Goal: Transaction & Acquisition: Obtain resource

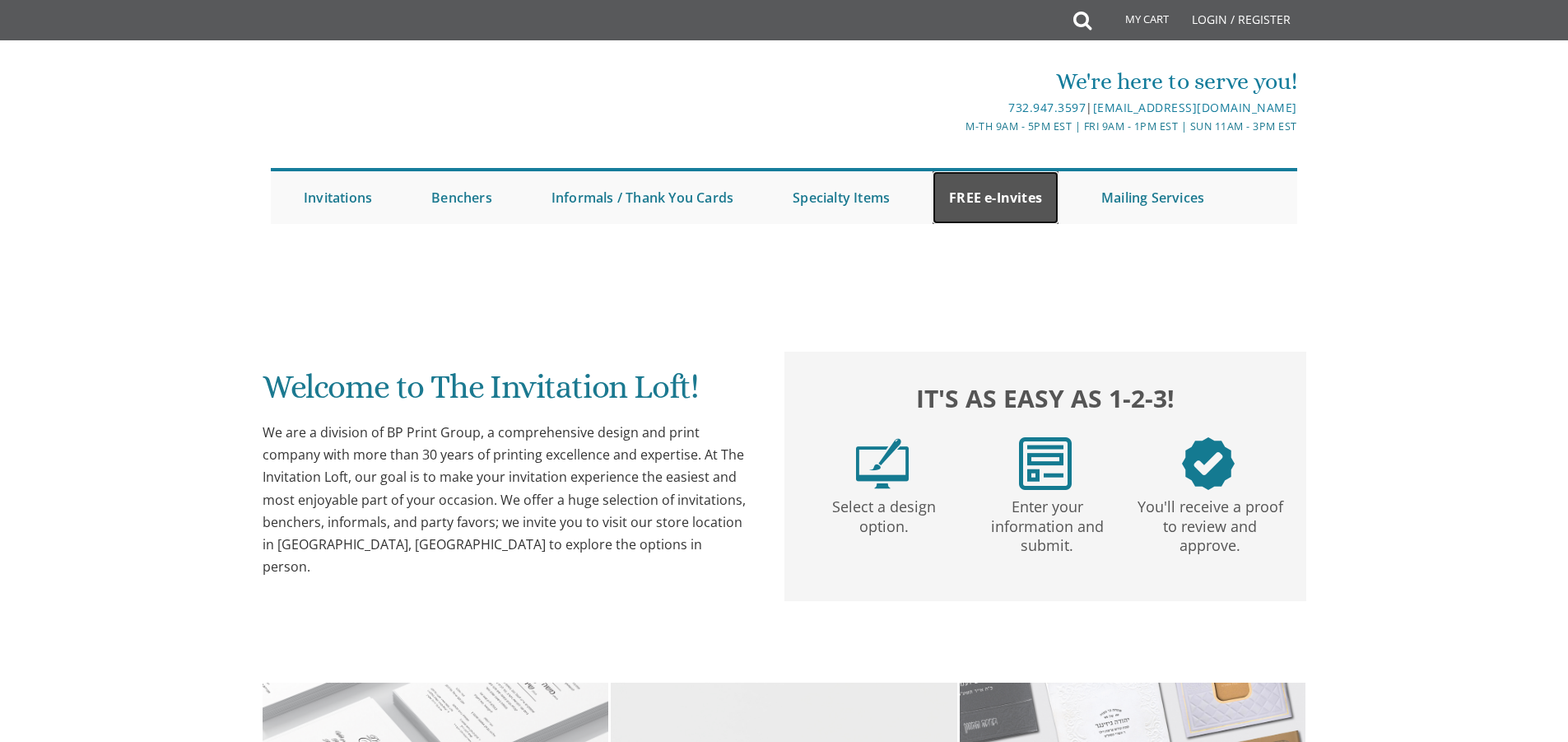
click at [1010, 208] on link "FREE e-Invites" at bounding box center [995, 198] width 126 height 53
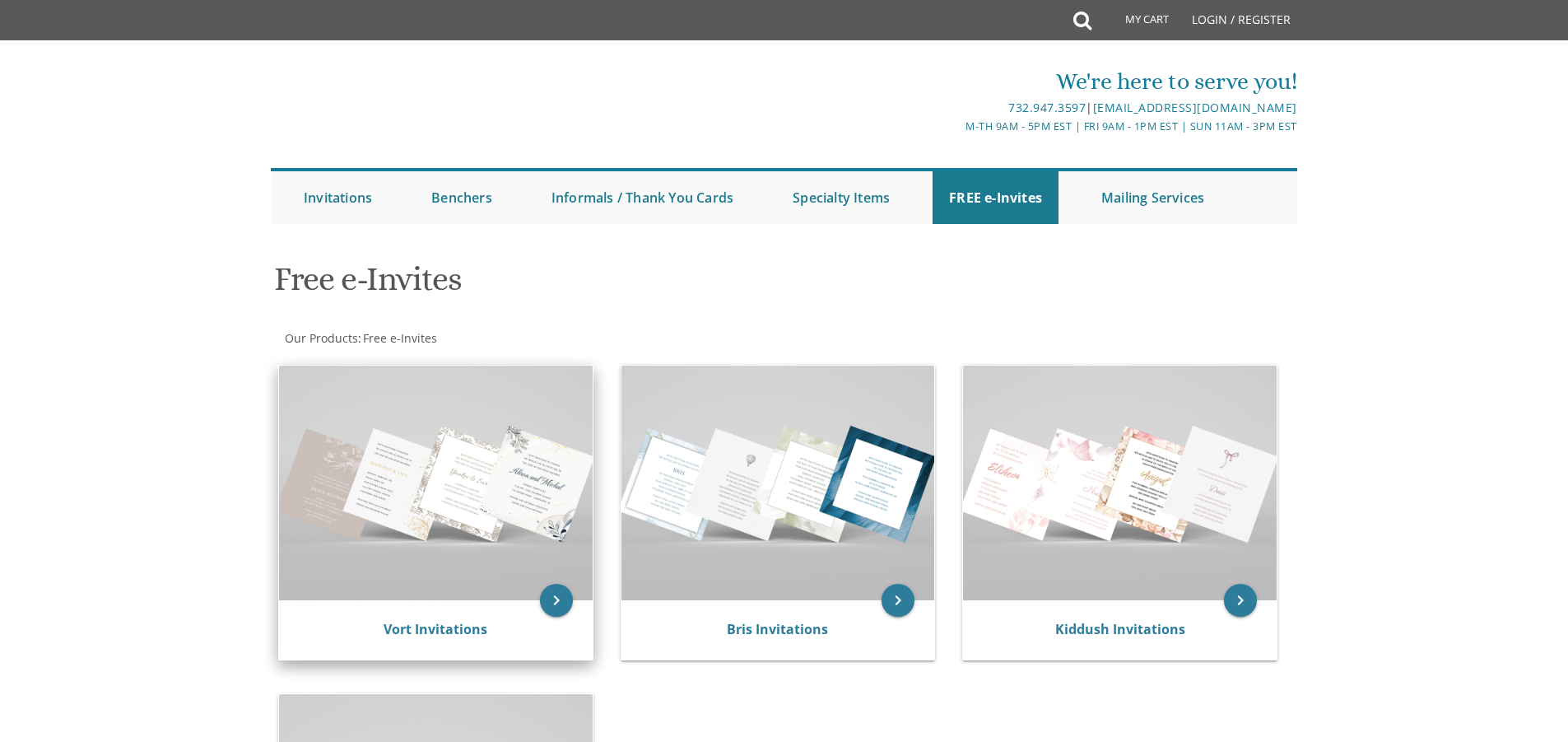
click at [430, 470] on img at bounding box center [436, 482] width 314 height 235
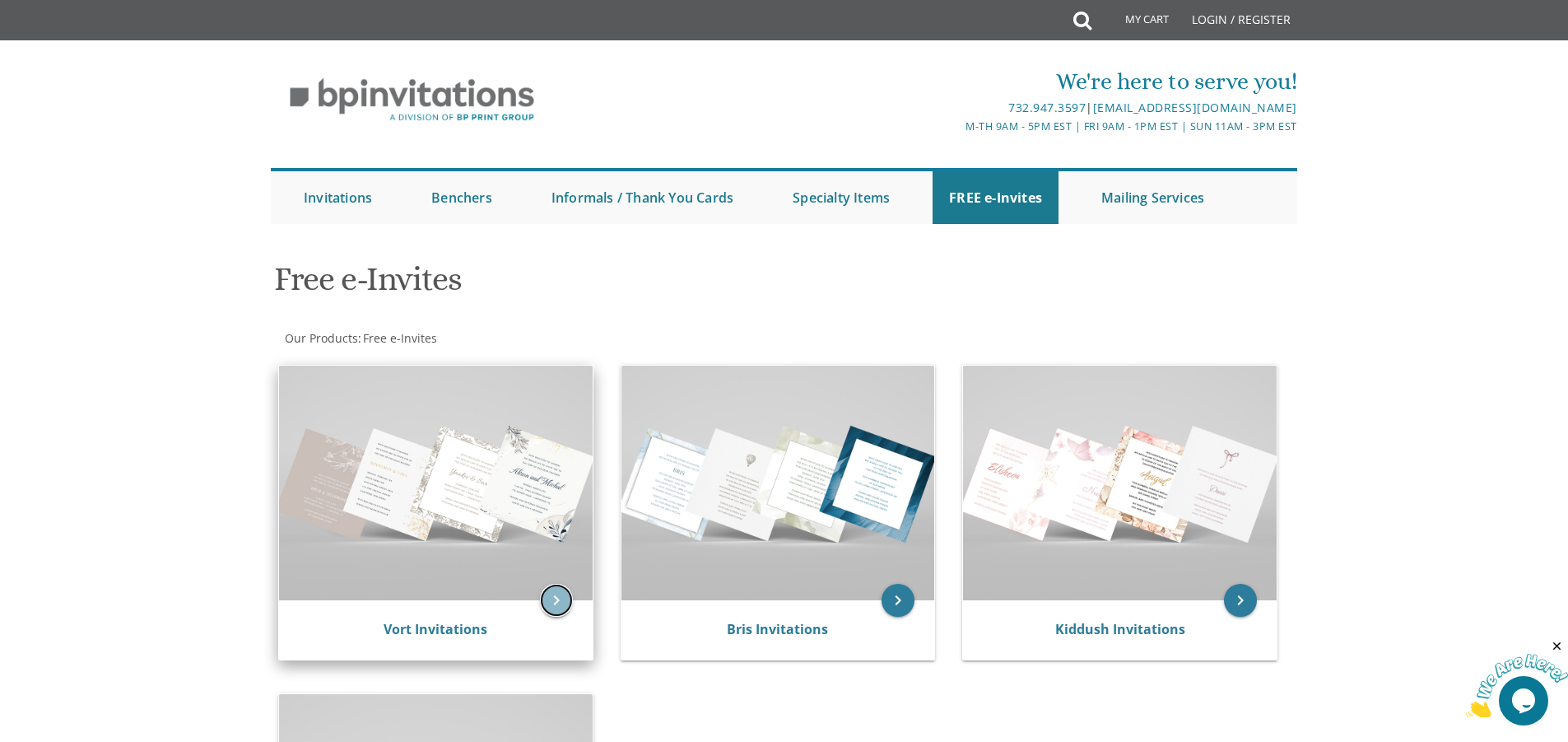
click at [563, 589] on icon "keyboard_arrow_right" at bounding box center [556, 600] width 33 height 33
click at [555, 612] on icon "keyboard_arrow_right" at bounding box center [556, 600] width 33 height 33
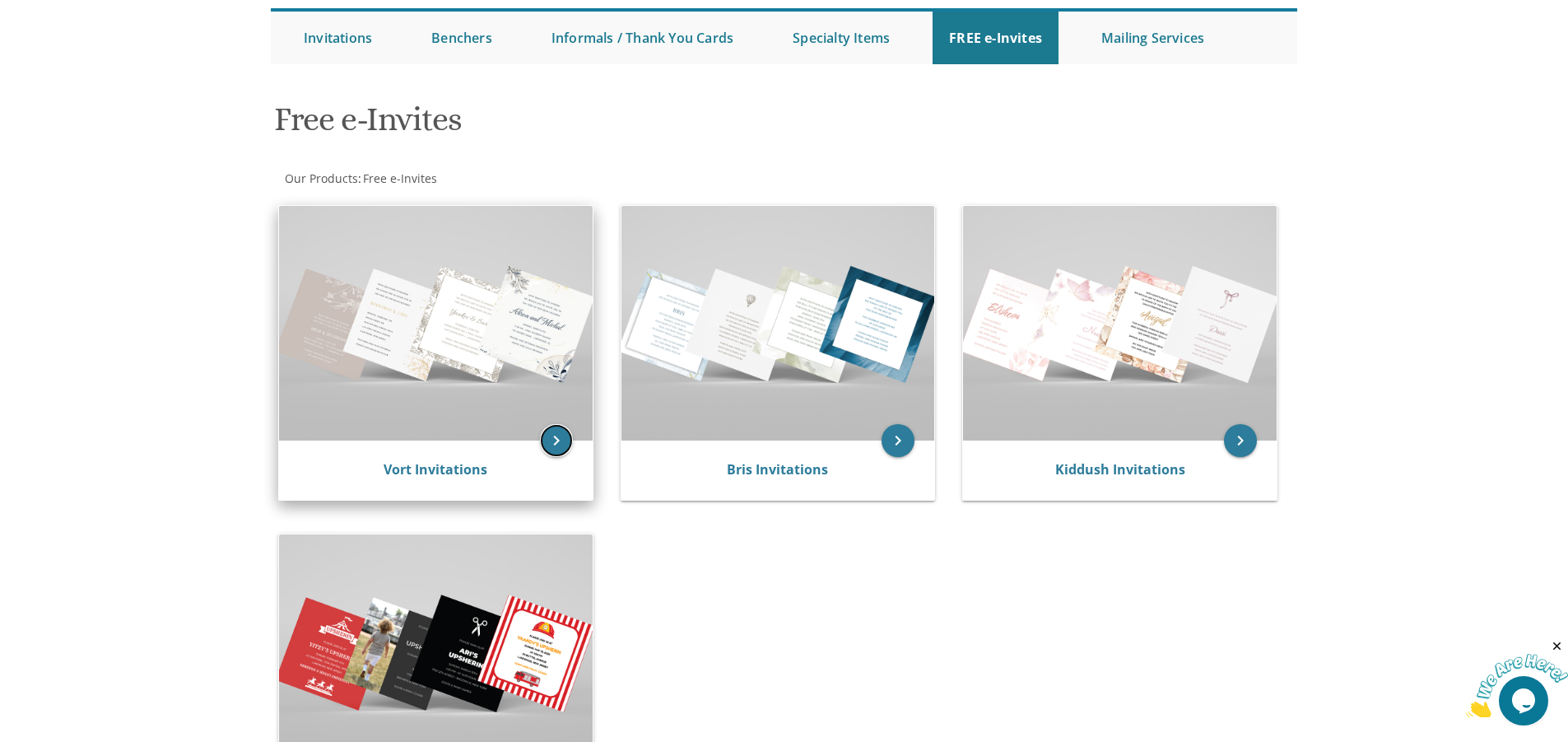
scroll to position [165, 0]
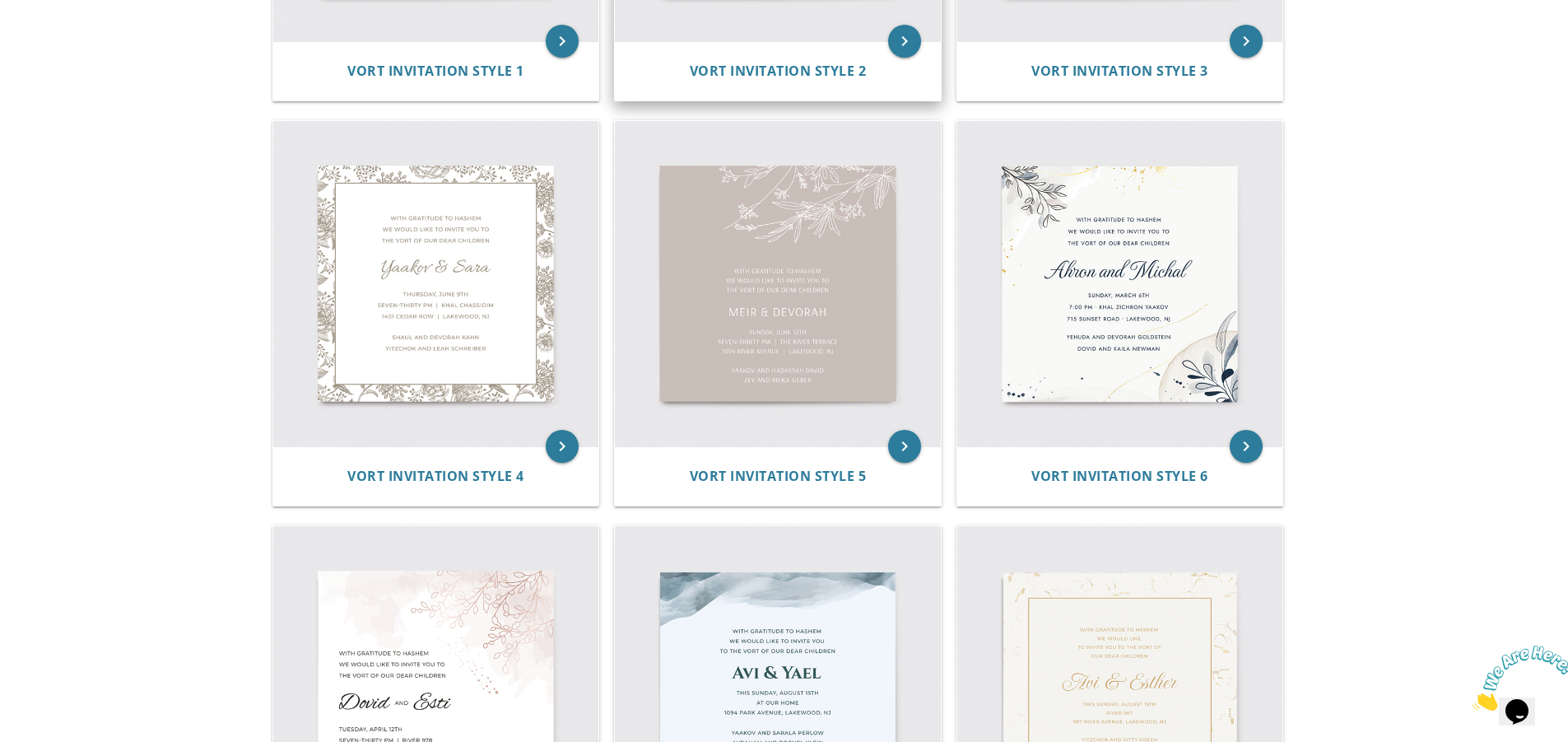
scroll to position [411, 0]
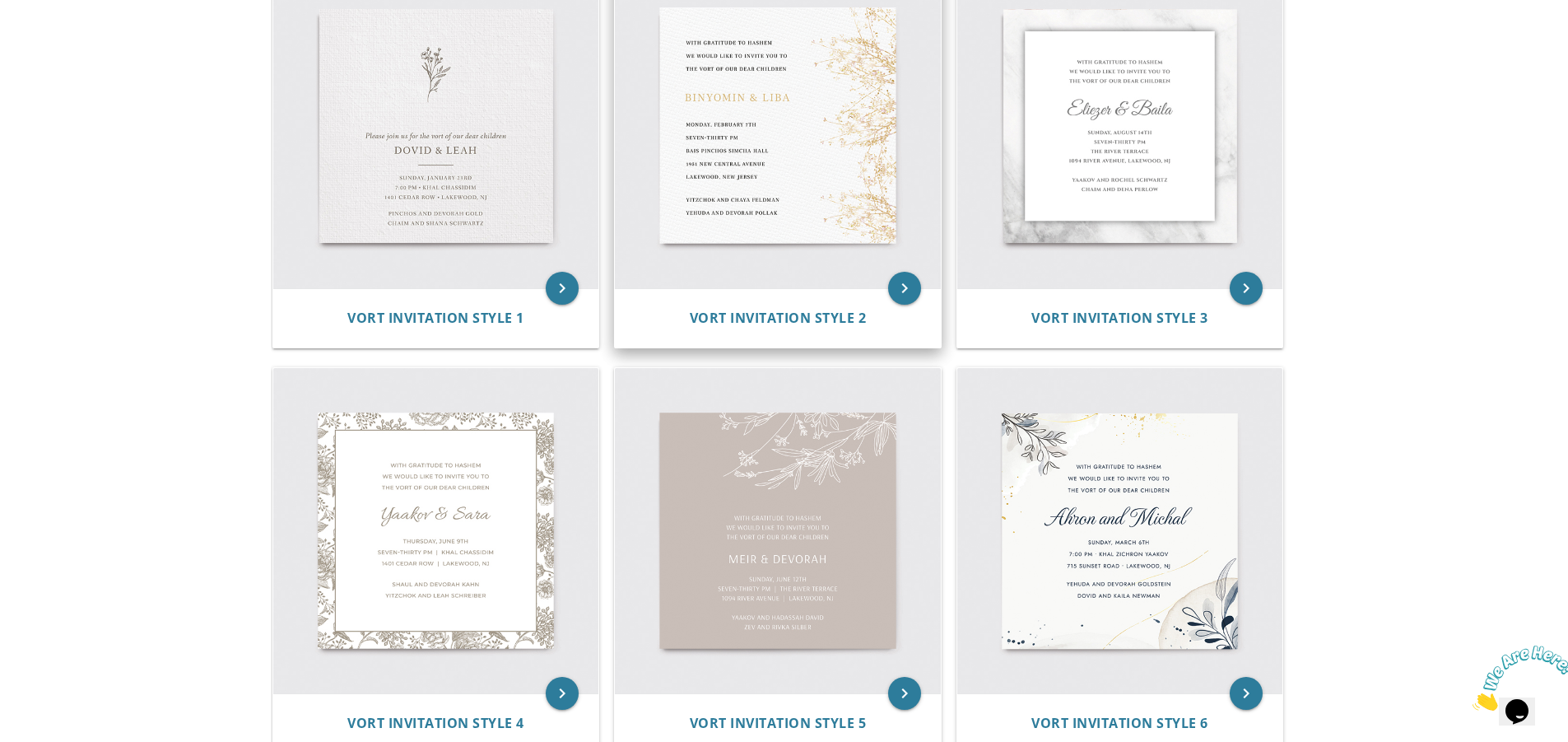
click at [796, 80] on img at bounding box center [778, 126] width 326 height 326
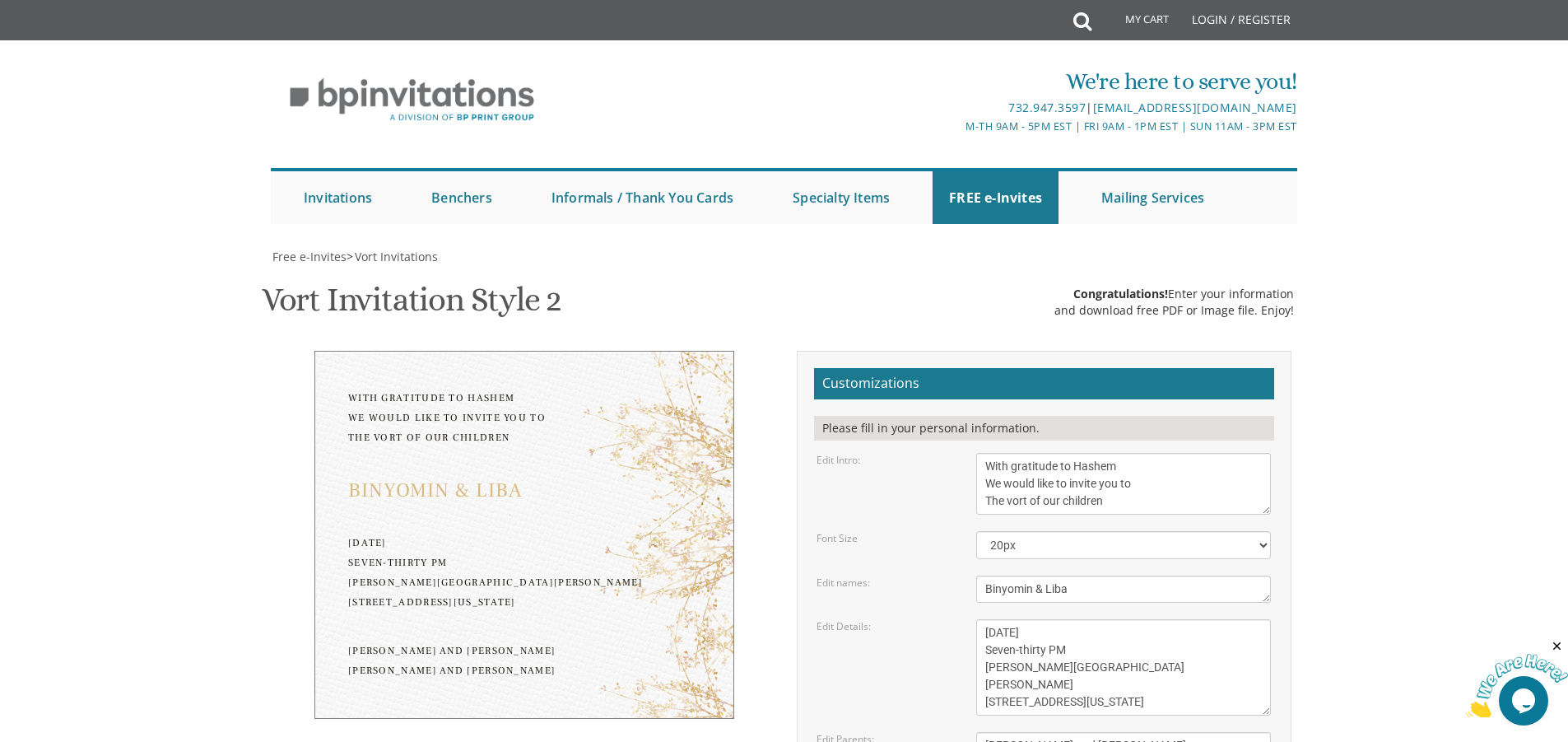
scroll to position [82, 0]
drag, startPoint x: 1110, startPoint y: 420, endPoint x: 929, endPoint y: 387, distance: 184.0
click at [929, 453] on div "Edit Intro: With gratitude to Hashem We would like to invite you to The vort of…" at bounding box center [1043, 483] width 479 height 62
type textarea "P"
type textarea "Please join us in celebrating"
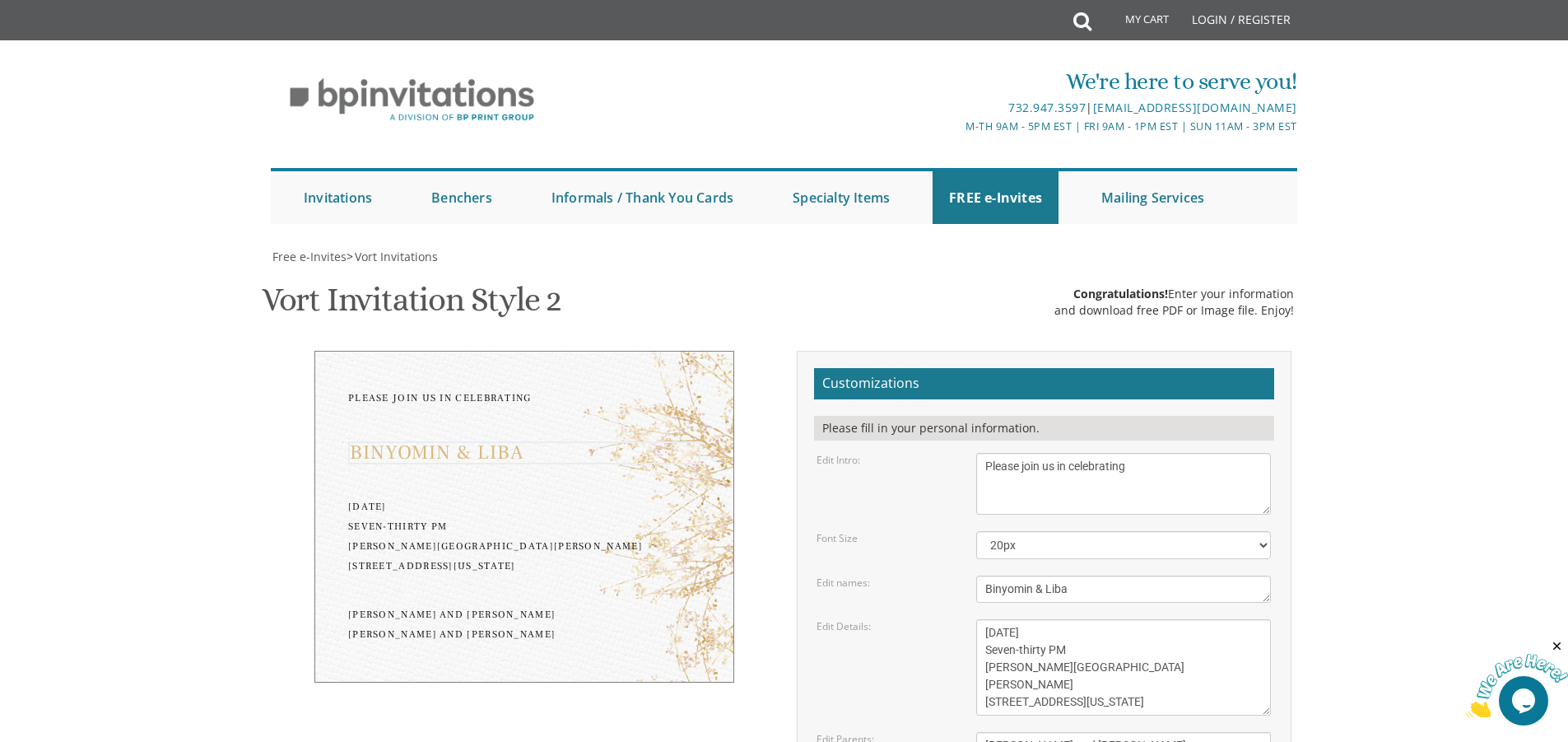
drag, startPoint x: 1078, startPoint y: 511, endPoint x: 969, endPoint y: 522, distance: 109.6
click at [969, 522] on form "Customizations Please fill in your personal information. Edit Intro: With grati…" at bounding box center [1044, 645] width 460 height 554
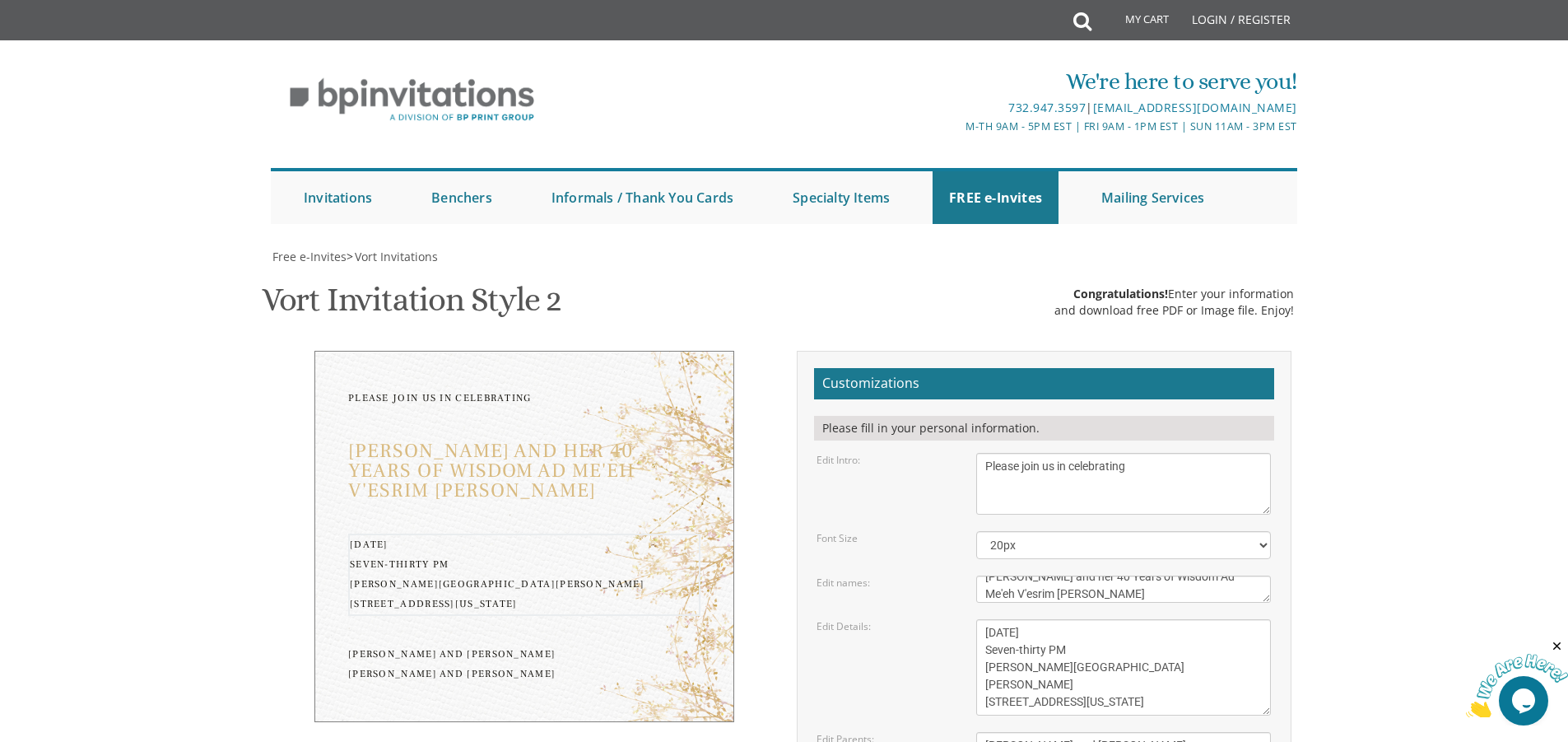
drag, startPoint x: 1103, startPoint y: 624, endPoint x: 985, endPoint y: 530, distance: 150.9
click at [985, 530] on form "Customizations Please fill in your personal information. Edit Intro: With grati…" at bounding box center [1044, 645] width 460 height 554
drag, startPoint x: 1057, startPoint y: 599, endPoint x: 1014, endPoint y: 588, distance: 44.4
click at [1014, 588] on textarea "Binyomin & Liba" at bounding box center [1124, 589] width 295 height 27
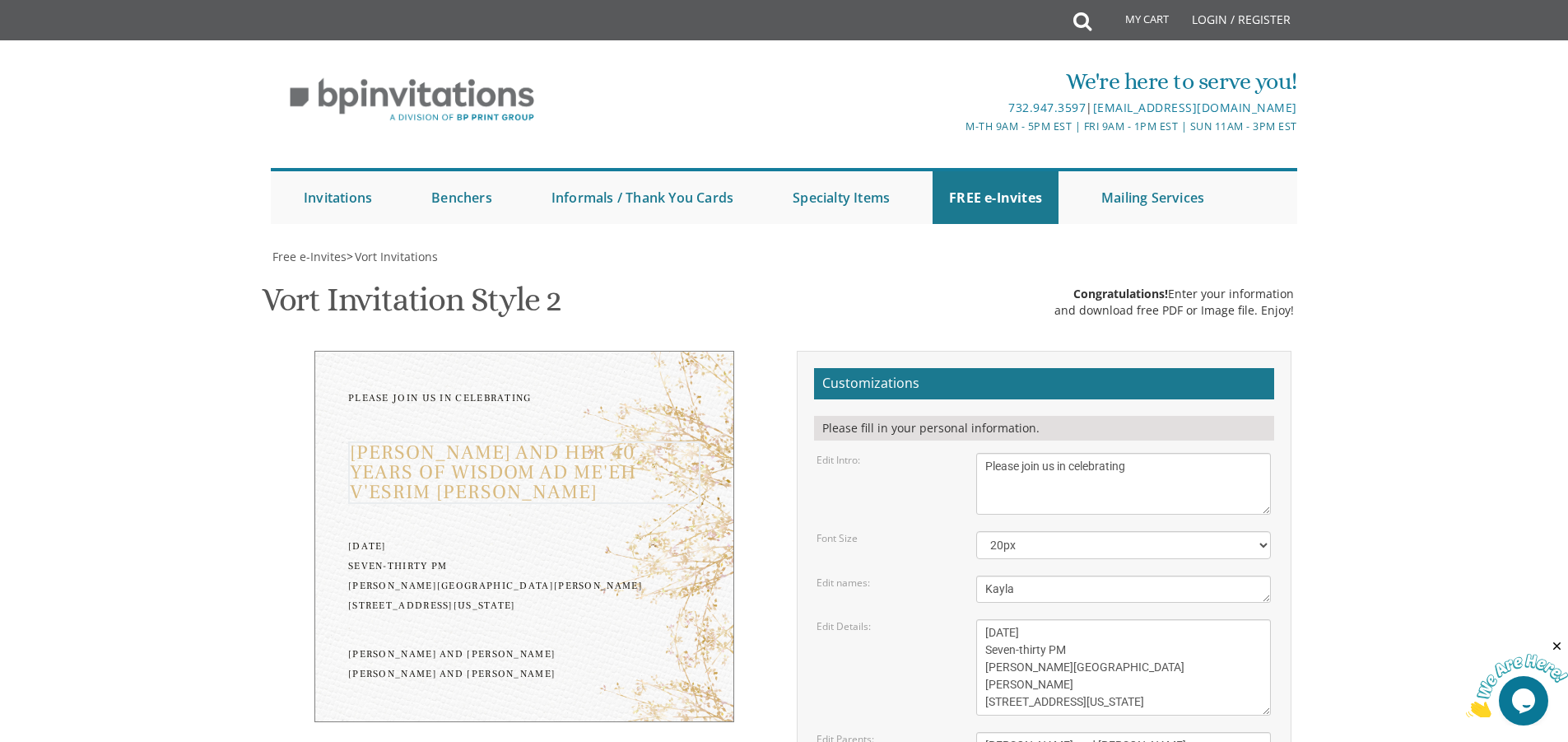
type textarea "Kayla"
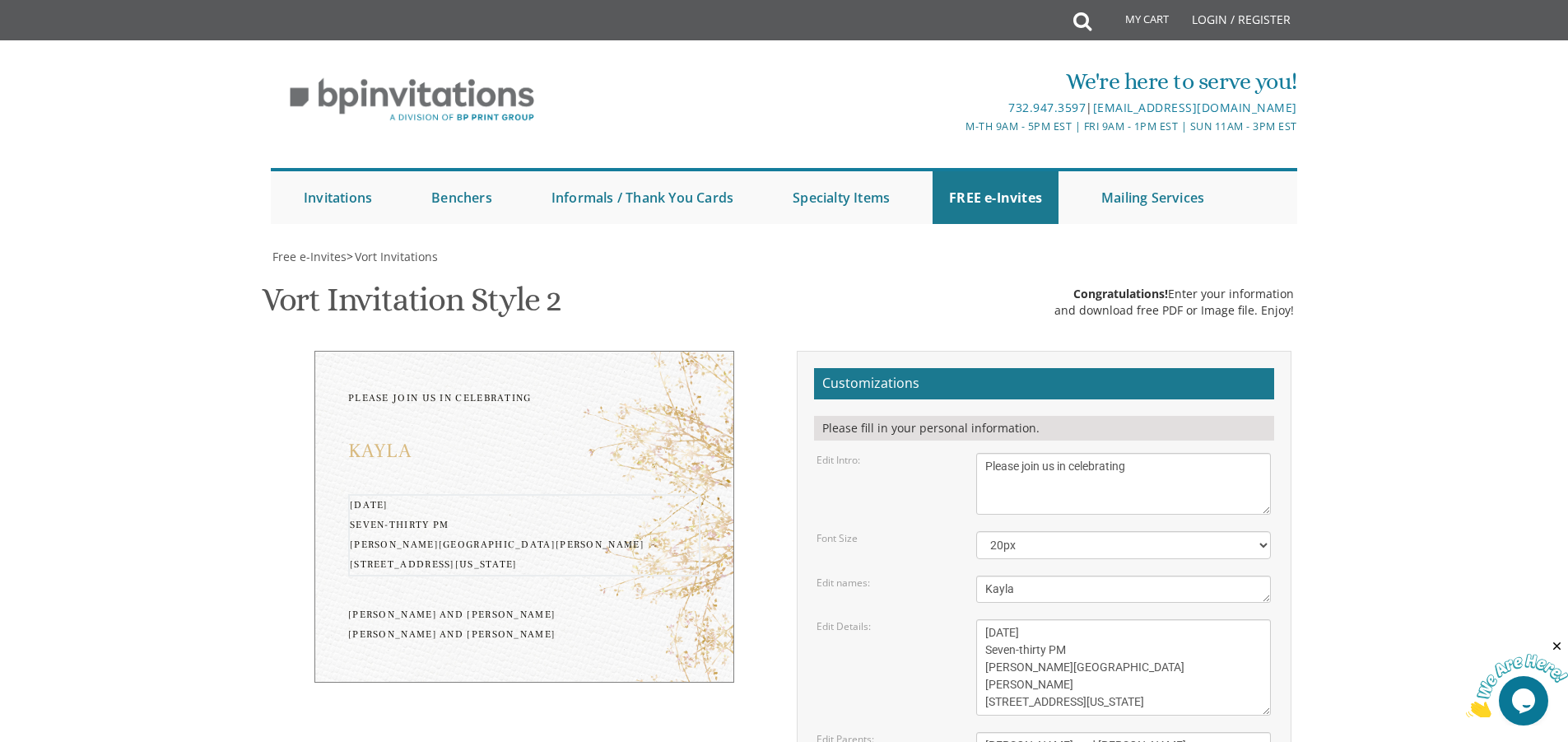
drag, startPoint x: 1111, startPoint y: 707, endPoint x: 953, endPoint y: 624, distance: 178.5
click at [953, 624] on div "Edit Details: Monday, February 7th Seven-thirty PM Bais Pinchos Simcha Hall 195…" at bounding box center [1043, 667] width 479 height 96
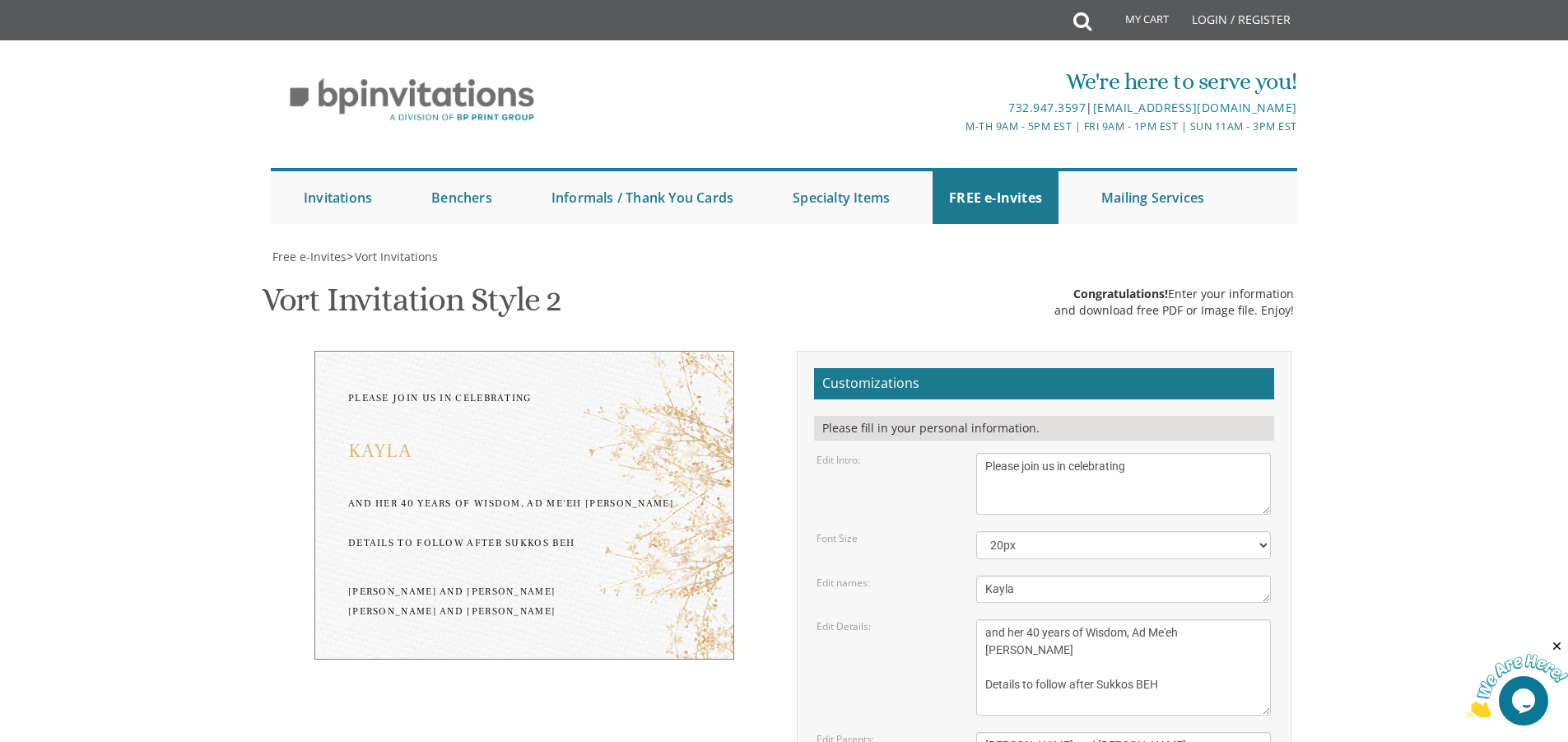
click at [1126, 613] on form "Customizations Please fill in your personal information. Edit Intro: With grati…" at bounding box center [1044, 645] width 460 height 554
drag, startPoint x: 1129, startPoint y: 603, endPoint x: 1004, endPoint y: 580, distance: 127.1
click at [1004, 732] on textarea "Yitzchok and Chaya Feldman Yehuda and Devorah Pollak" at bounding box center [1124, 754] width 295 height 45
click at [1133, 619] on textarea "Monday, February 7th Seven-thirty PM Bais Pinchos Simcha Hall 1951 New Central …" at bounding box center [1124, 667] width 295 height 96
drag, startPoint x: 1113, startPoint y: 490, endPoint x: 984, endPoint y: 491, distance: 129.0
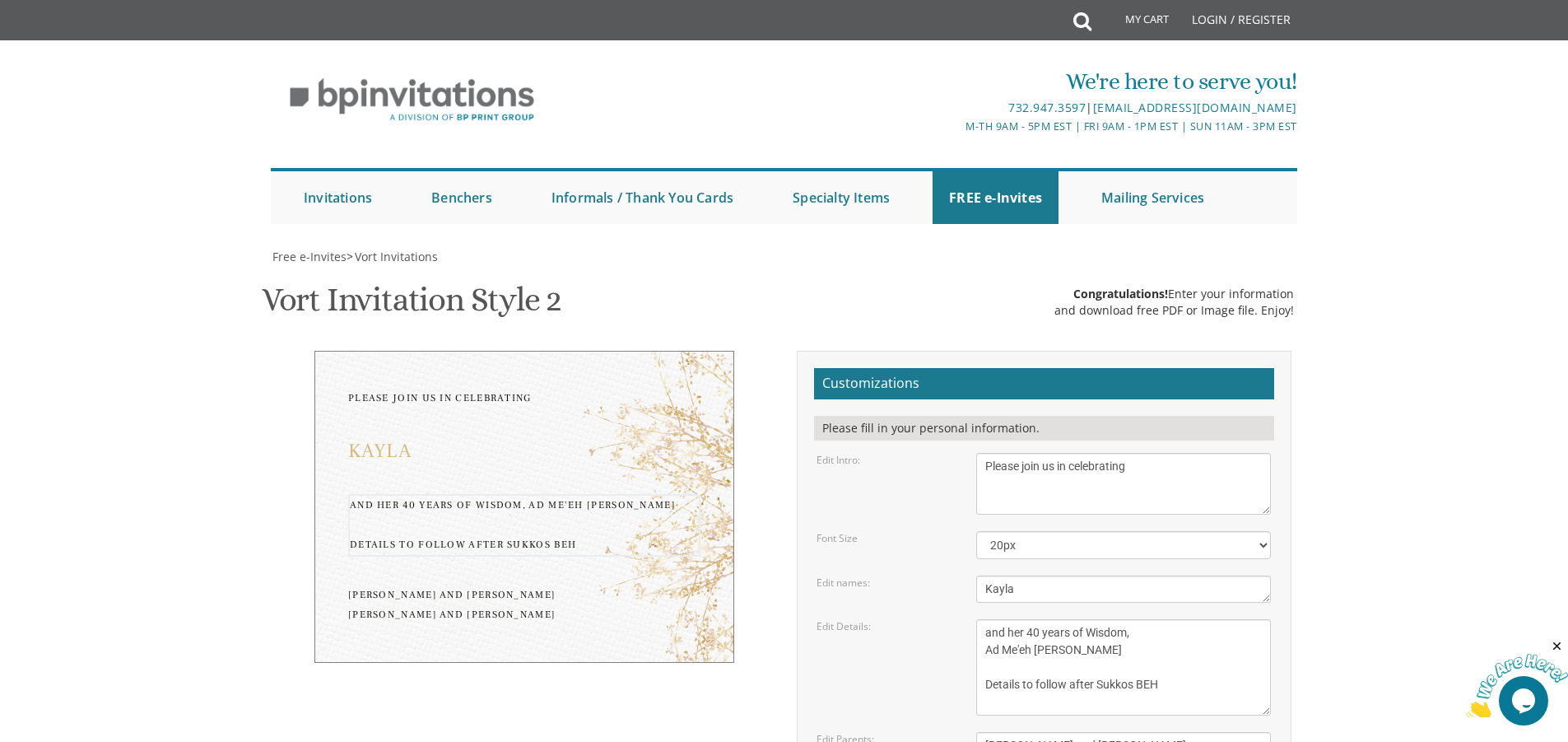
click at [984, 619] on textarea "Monday, February 7th Seven-thirty PM Bais Pinchos Simcha Hall 1951 New Central …" at bounding box center [1124, 667] width 295 height 96
click at [1111, 619] on textarea "Monday, February 7th Seven-thirty PM Bais Pinchos Simcha Hall 1951 New Central …" at bounding box center [1124, 667] width 295 height 96
click at [1127, 619] on textarea "Monday, February 7th Seven-thirty PM Bais Pinchos Simcha Hall 1951 New Central …" at bounding box center [1124, 667] width 295 height 96
type textarea "and her 40 years of Wisdom Ad Me'eh Vesrim Shana Details to follow after Sukkos…"
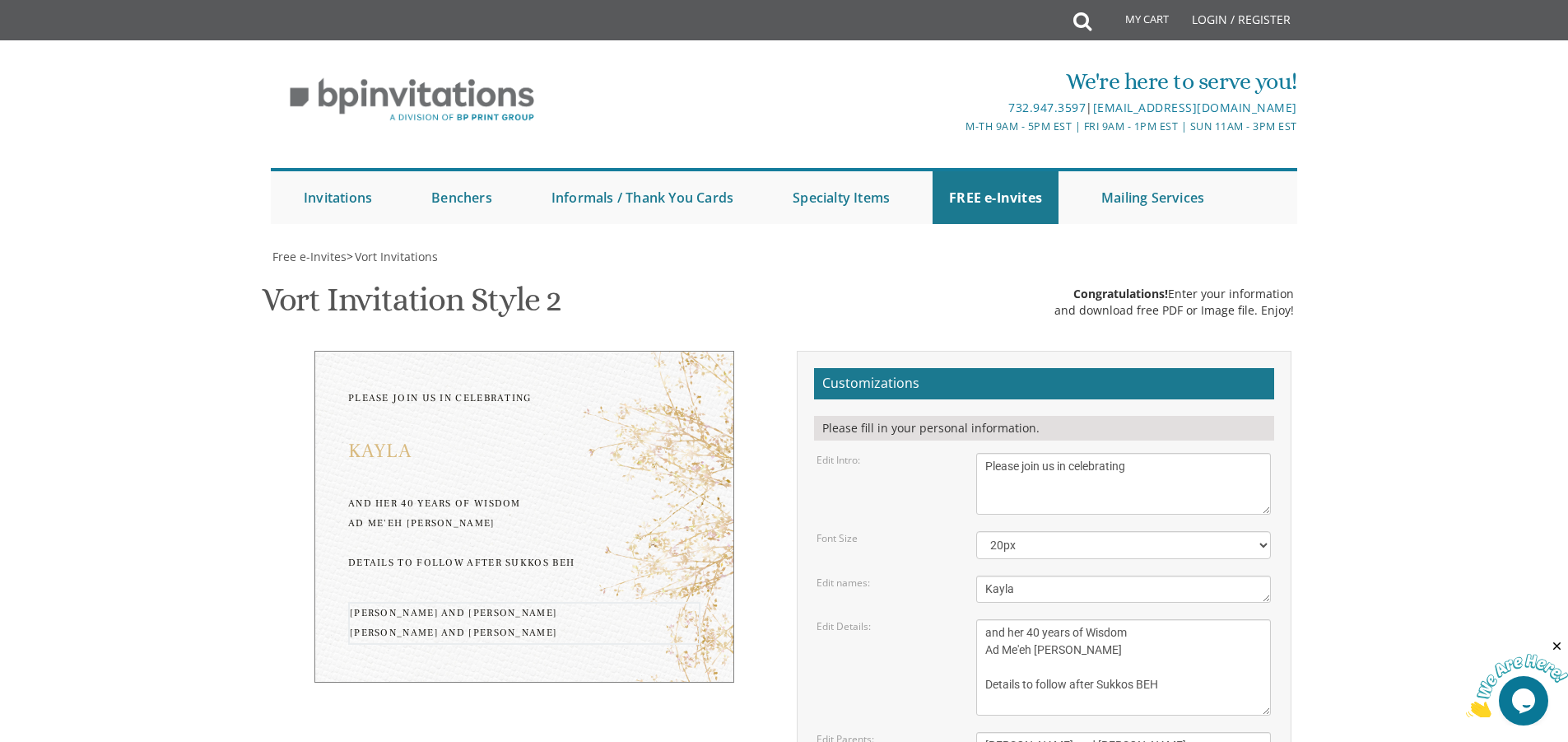
drag, startPoint x: 1142, startPoint y: 606, endPoint x: 966, endPoint y: 571, distance: 179.4
click at [966, 732] on div "Yitzchok and Chaya Feldman Yehuda and Devorah Pollak" at bounding box center [1124, 754] width 320 height 45
type textarea "The Freund Family"
click at [907, 732] on div "Edit Parents: Yitzchok and Chaya Feldman Yehuda and Devorah Pollak" at bounding box center [1043, 754] width 479 height 45
click at [1021, 575] on textarea "Binyomin & Liba" at bounding box center [1124, 589] width 295 height 27
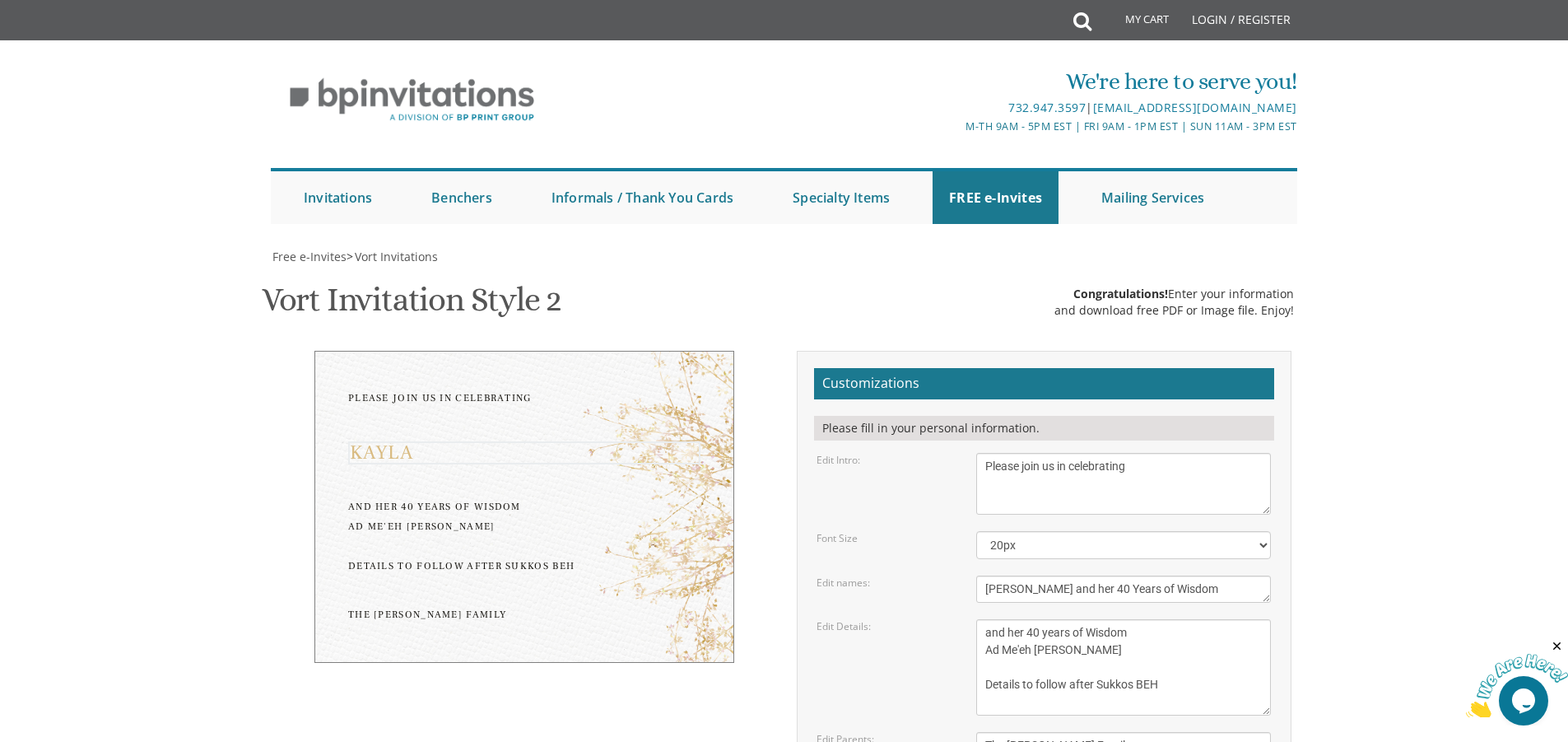
type textarea "Kayla and her 40 Years of Wisdom"
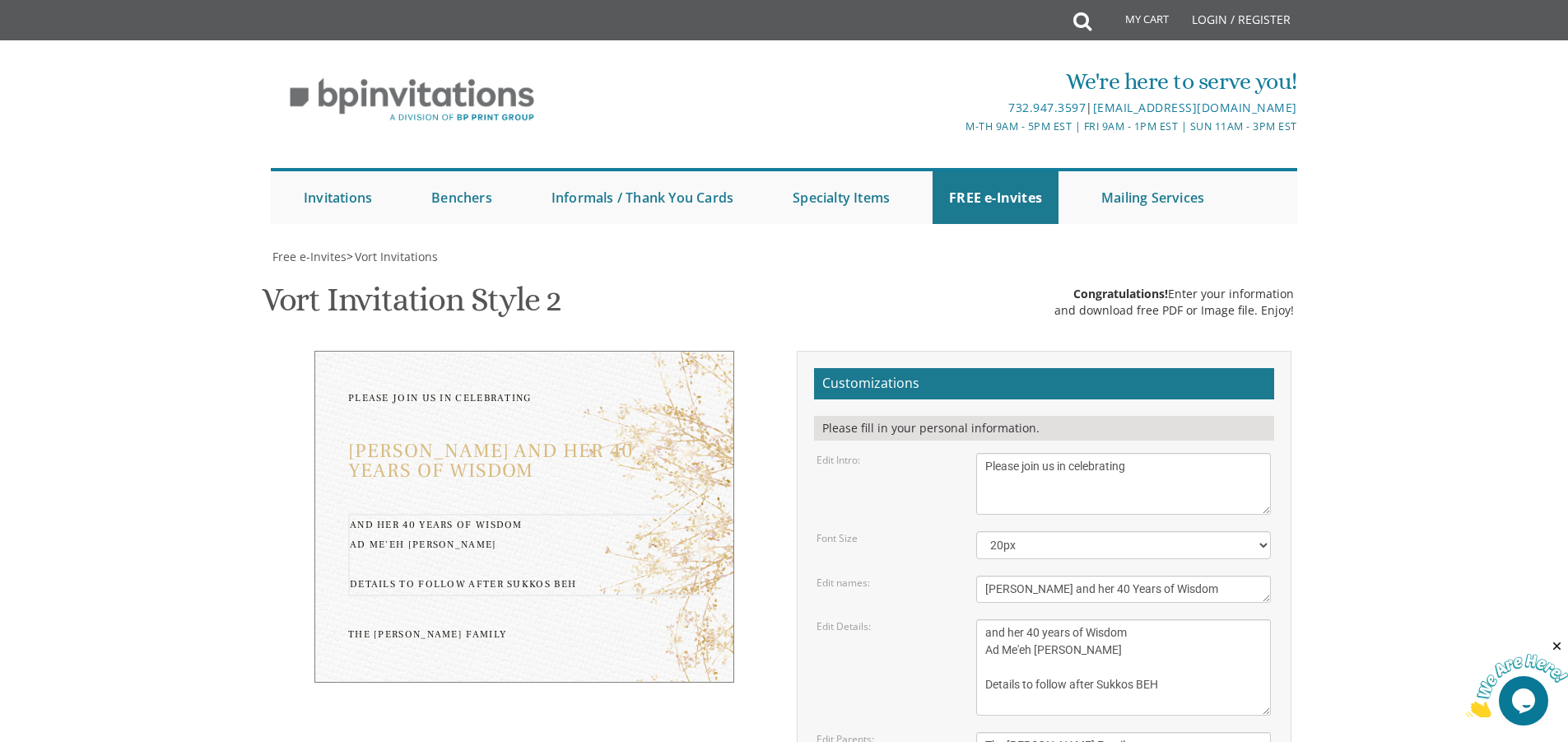
click at [1197, 619] on textarea "Monday, February 7th Seven-thirty PM Bais Pinchos Simcha Hall 1951 New Central …" at bounding box center [1124, 667] width 295 height 96
drag, startPoint x: 1154, startPoint y: 429, endPoint x: 979, endPoint y: 407, distance: 176.4
click at [979, 407] on form "Customizations Please fill in your personal information. Edit Intro: With grati…" at bounding box center [1044, 645] width 460 height 554
type textarea "Kayla"
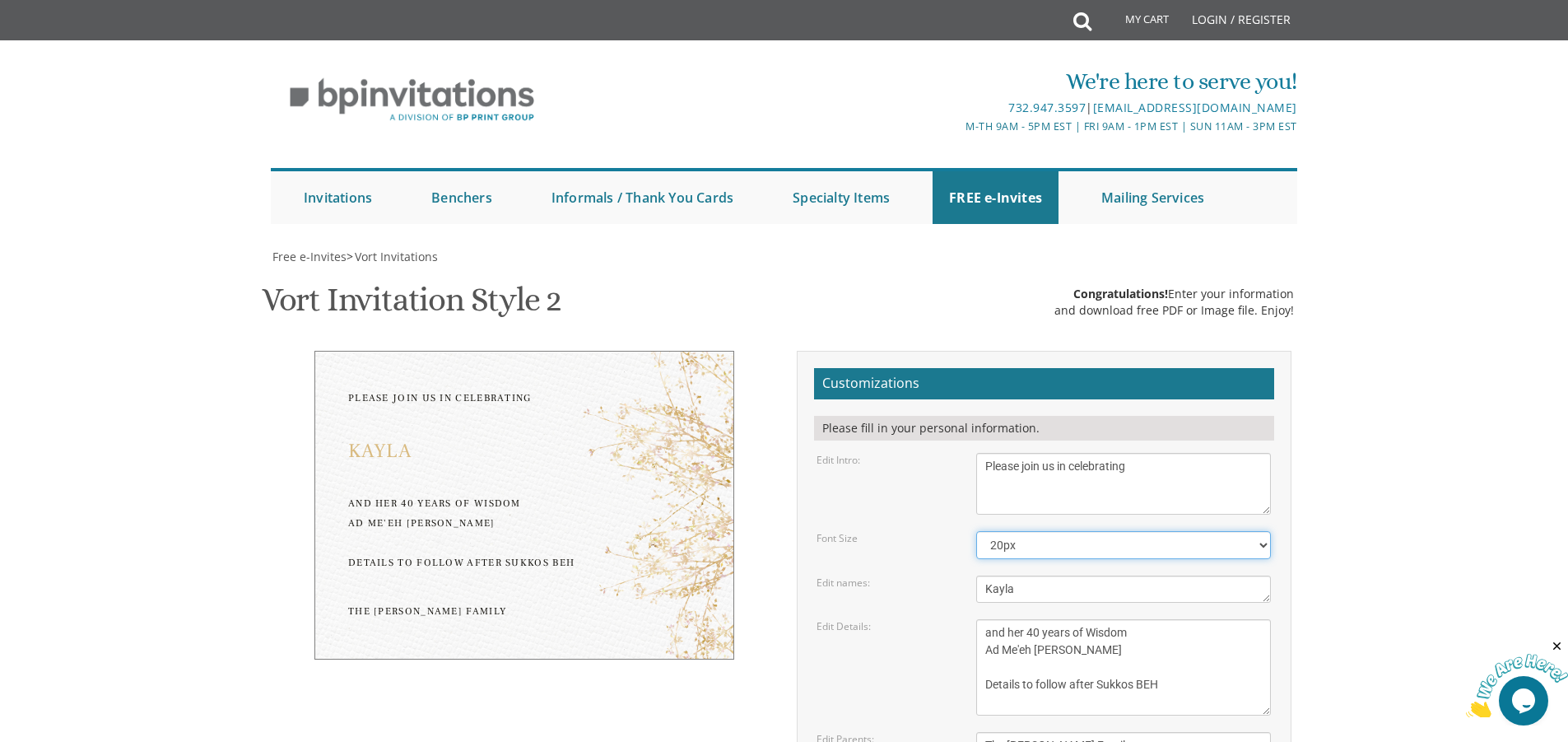
click at [1264, 531] on select "20px 30px 40px 50px" at bounding box center [1124, 545] width 295 height 28
click at [976, 531] on select "20px 30px 40px 50px" at bounding box center [1124, 545] width 295 height 28
click at [1266, 531] on select "20px 30px 40px 50px" at bounding box center [1124, 545] width 295 height 28
click at [976, 531] on select "20px 30px 40px 50px" at bounding box center [1124, 545] width 295 height 28
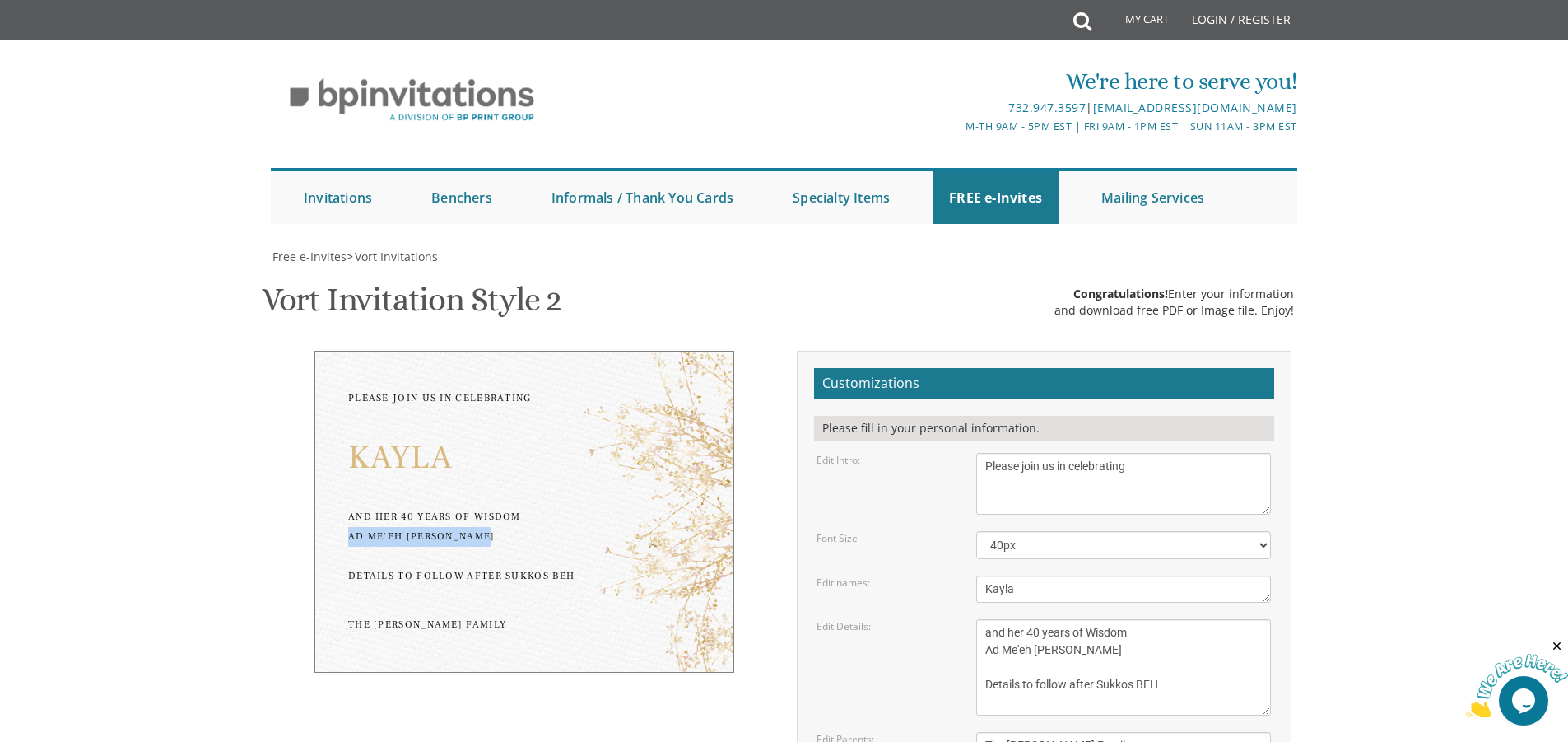
drag, startPoint x: 486, startPoint y: 375, endPoint x: 325, endPoint y: 366, distance: 161.3
click at [325, 366] on div "Please join us in celebrating Kayla and her 40 years of Wisdom Ad Me'eh Vesrim …" at bounding box center [524, 511] width 419 height 322
click at [1539, 486] on body "My Cart Total: View Cart Item(s) Submit My Cart Total: View Cart Item(s) Login …" at bounding box center [784, 694] width 1568 height 1388
drag, startPoint x: 353, startPoint y: 289, endPoint x: 451, endPoint y: 308, distance: 99.8
click at [451, 441] on div "Kayla" at bounding box center [523, 458] width 352 height 33
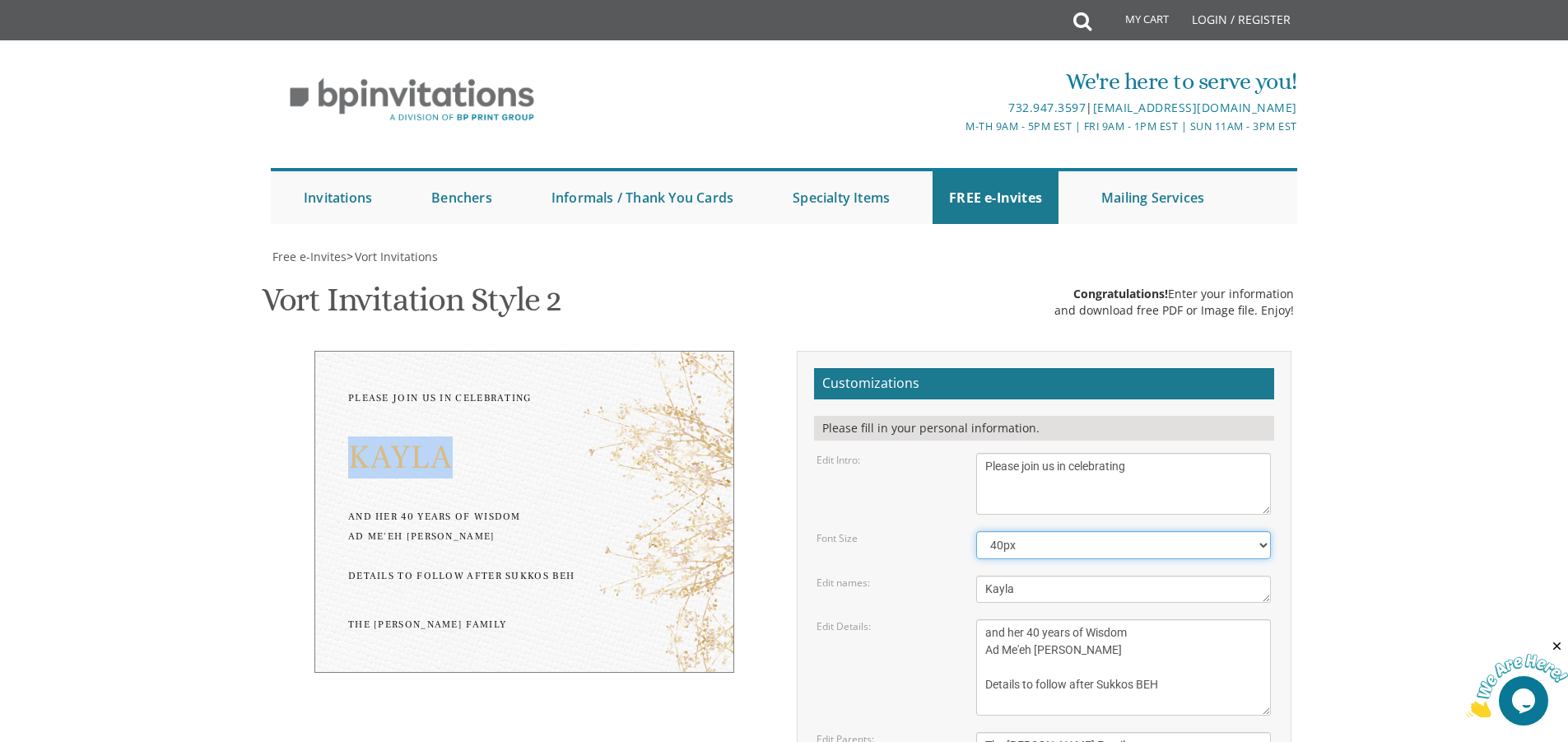
click at [1267, 531] on select "20px 30px 40px 50px" at bounding box center [1124, 545] width 295 height 28
select select "50px"
click at [976, 531] on select "20px 30px 40px 50px" at bounding box center [1124, 545] width 295 height 28
click at [1422, 487] on body "My Cart Total: View Cart Item(s) Submit My Cart Total: View Cart Item(s) Login …" at bounding box center [784, 694] width 1568 height 1388
click at [517, 515] on div "and her 40 years of Wisdom Ad Me'eh Vesrim Shana Details to follow after Sukkos…" at bounding box center [523, 555] width 352 height 79
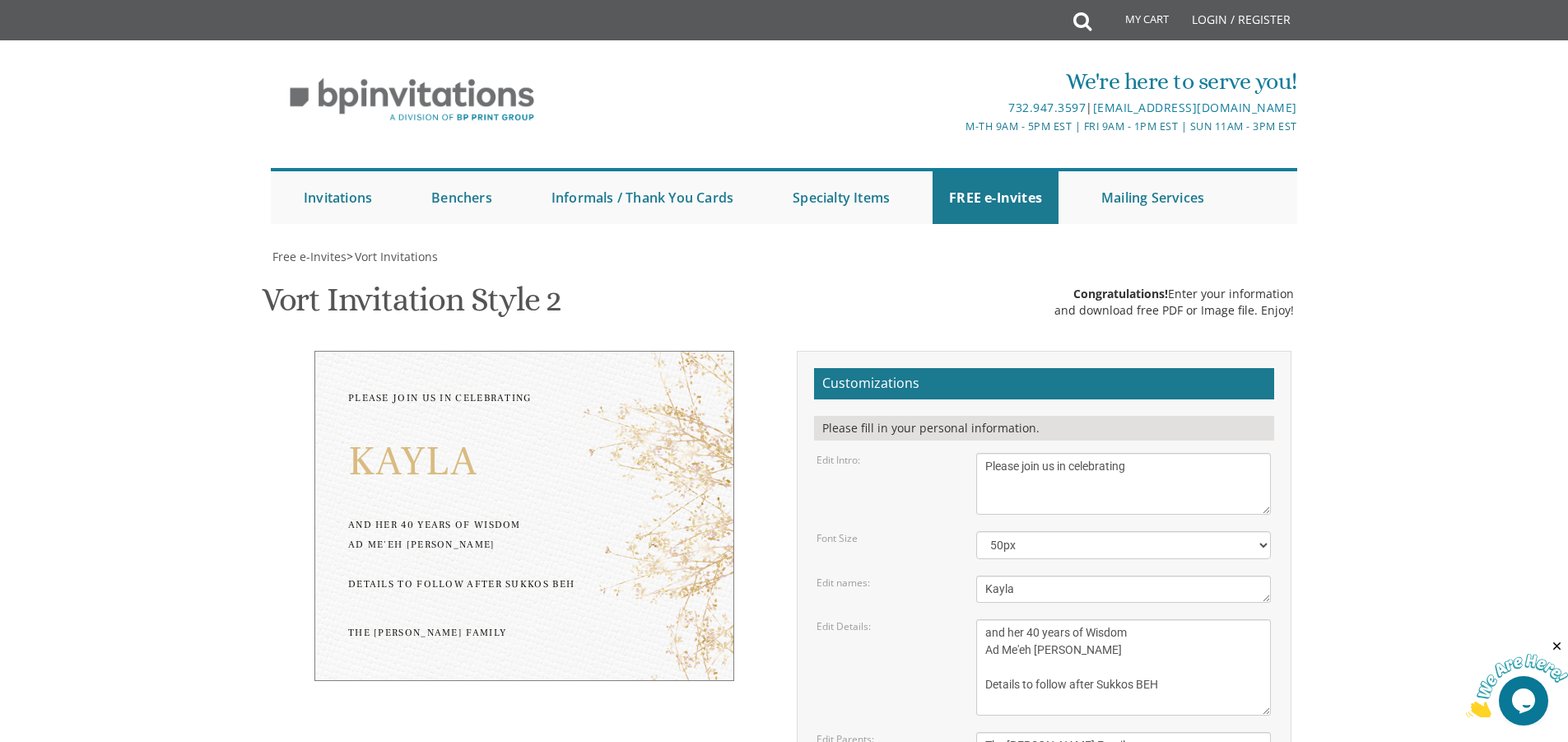
click at [1134, 619] on textarea "Monday, February 7th Seven-thirty PM Bais Pinchos Simcha Hall 1951 New Central …" at bounding box center [1124, 667] width 295 height 96
type textarea "and her 40 years of Wisdom, Ad Me'eh Vesrim Shana Details to follow after Sukko…"
click at [1400, 595] on body "My Cart Total: View Cart Item(s) Submit My Cart Total: View Cart Item(s) Login …" at bounding box center [784, 694] width 1568 height 1388
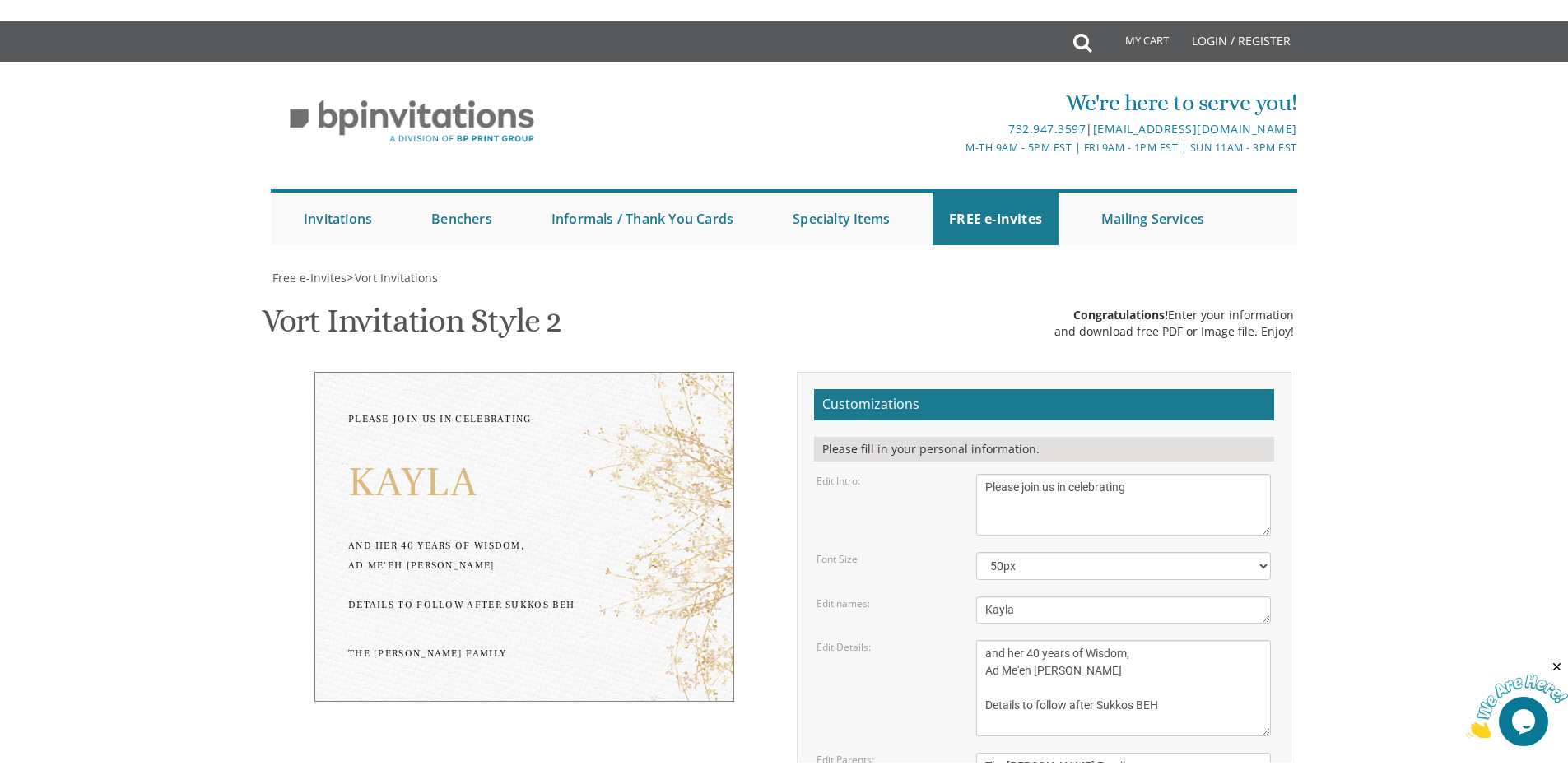
scroll to position [235, 0]
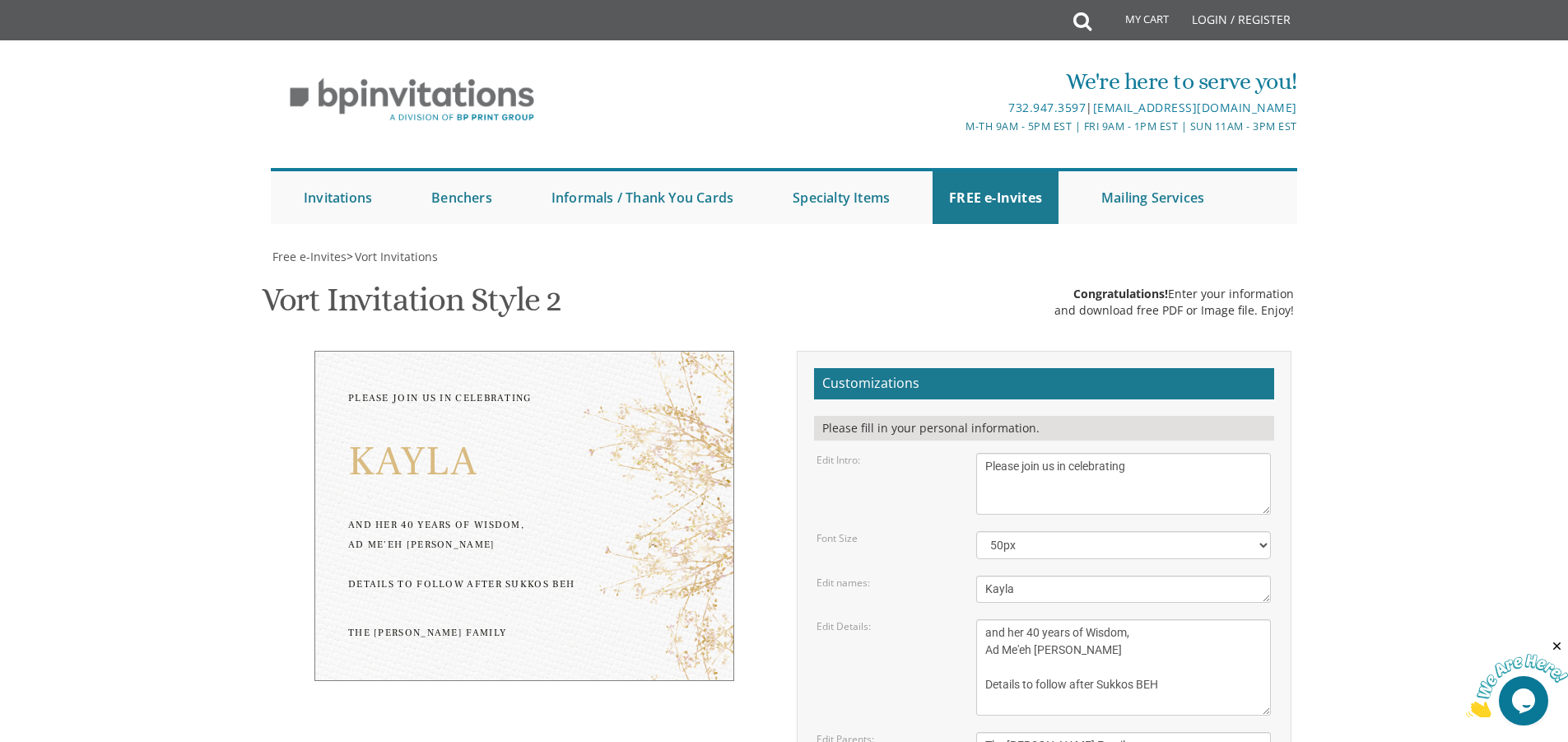
type input "chaybrach@gmail.com"
